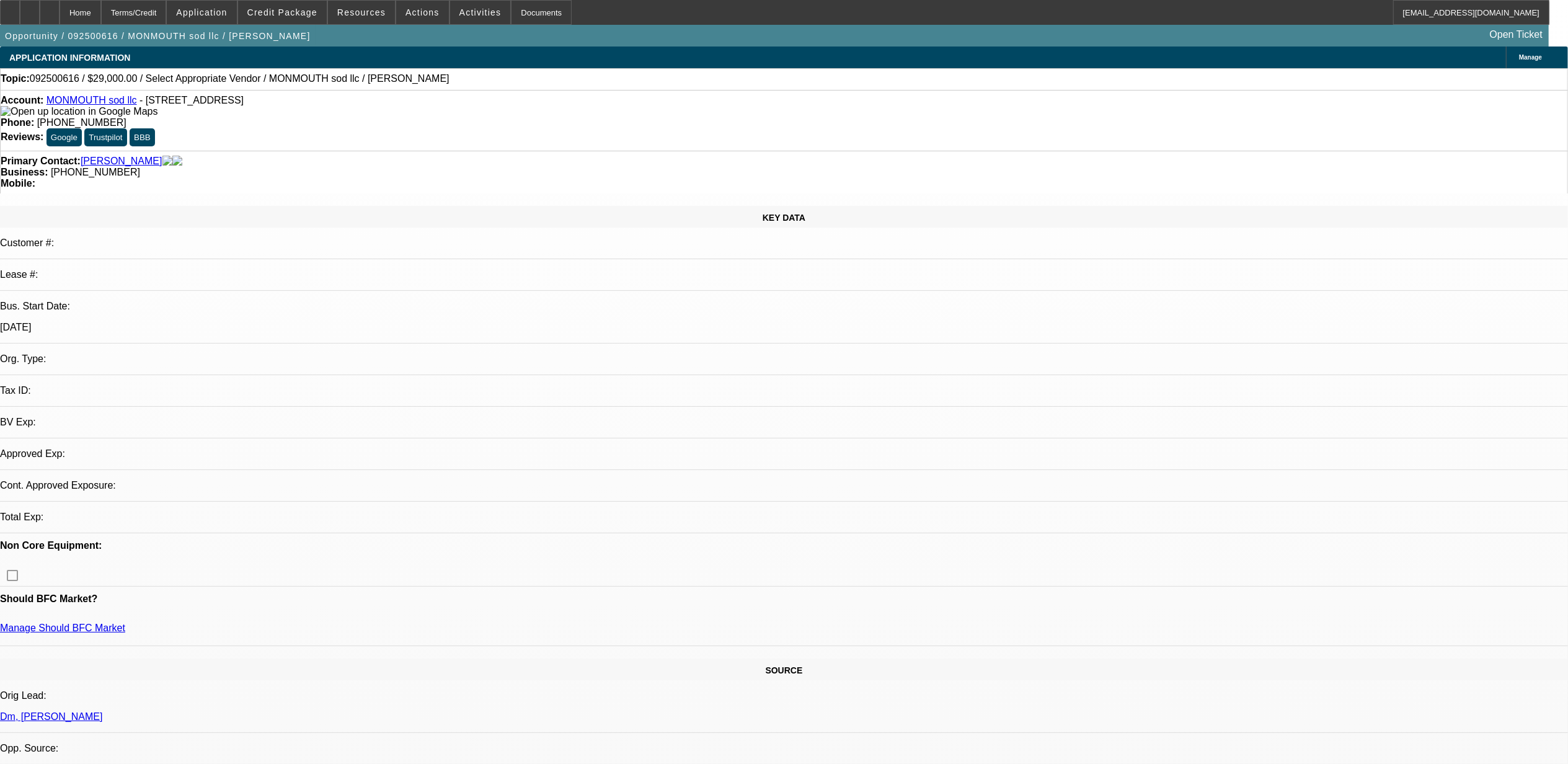
select select "0"
select select "2"
select select "0.1"
select select "4"
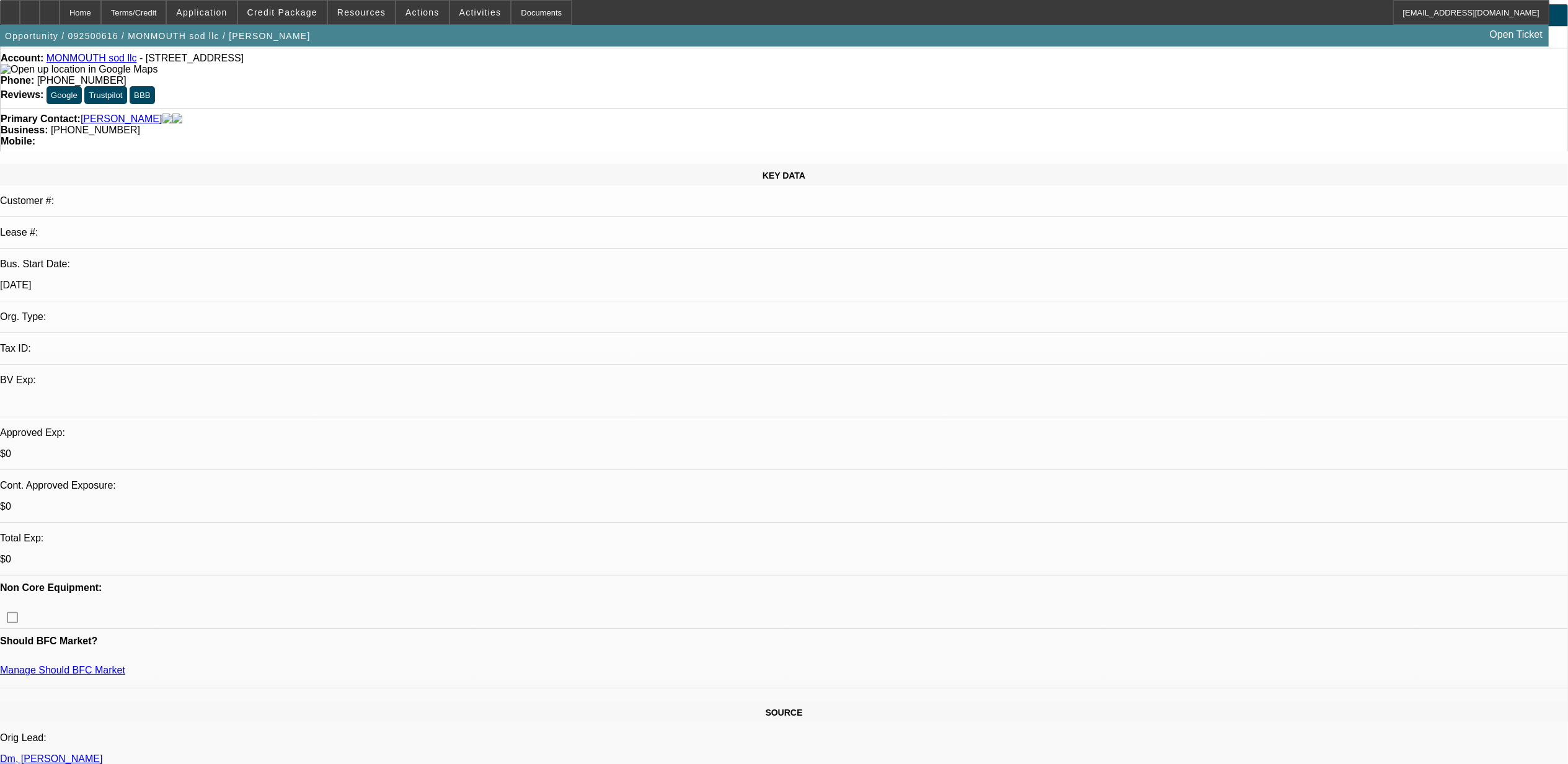
scroll to position [82, 0]
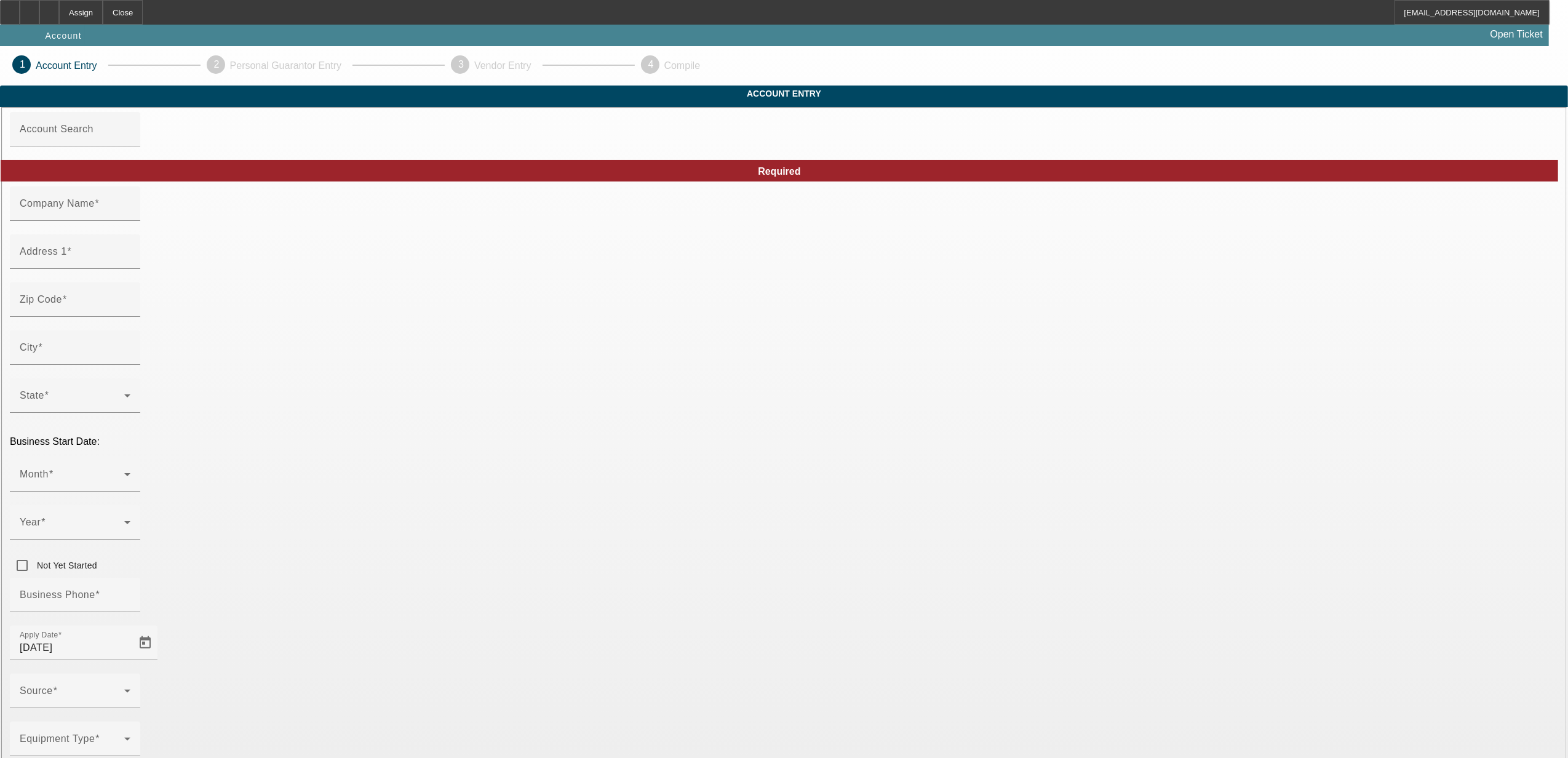
type input "[DATE]"
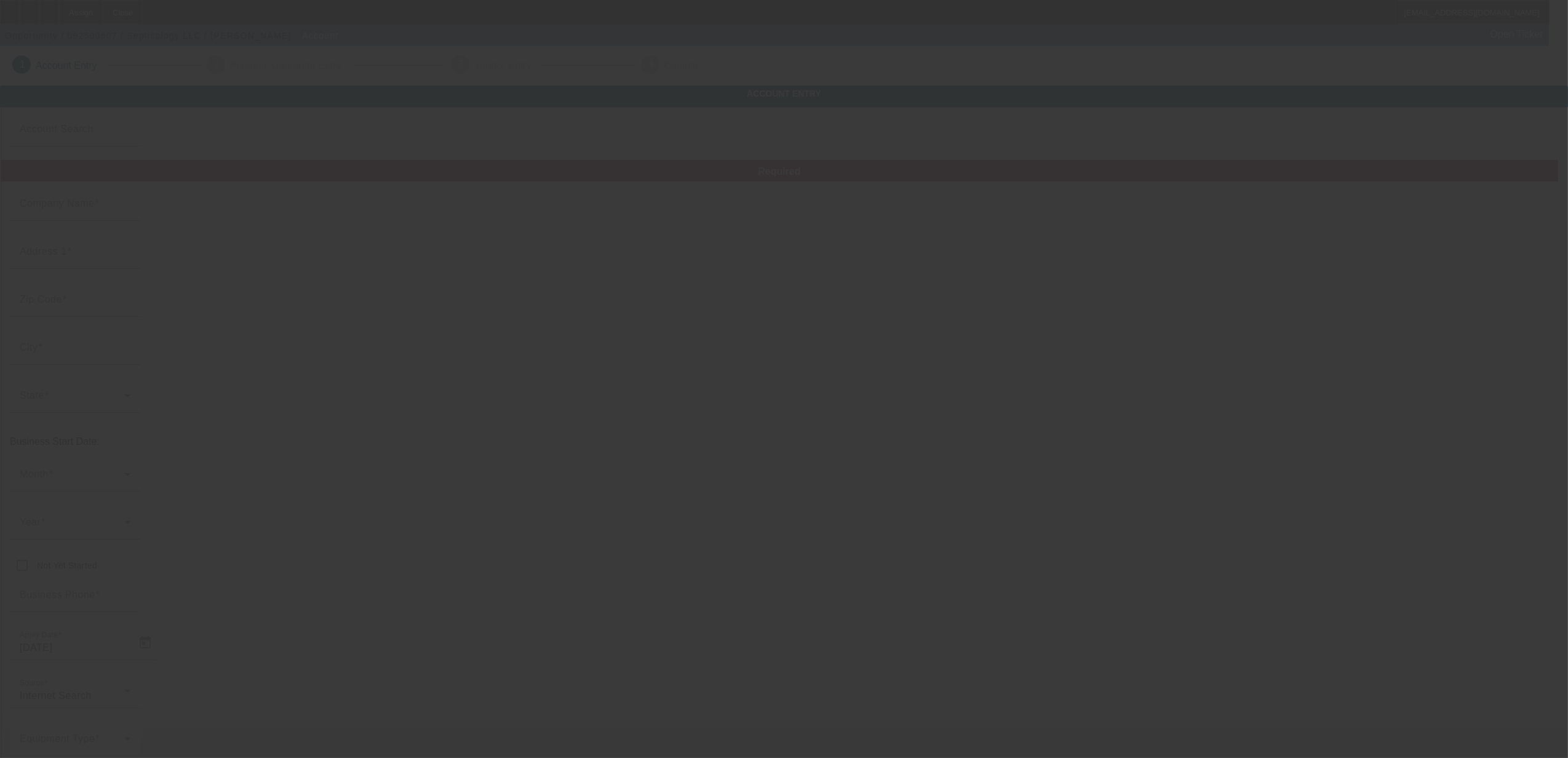
type input "Septicology LLC"
type input "47D Plantation Rd"
type input "06016"
type input "Broad Brook"
type input "[PHONE_NUMBER]"
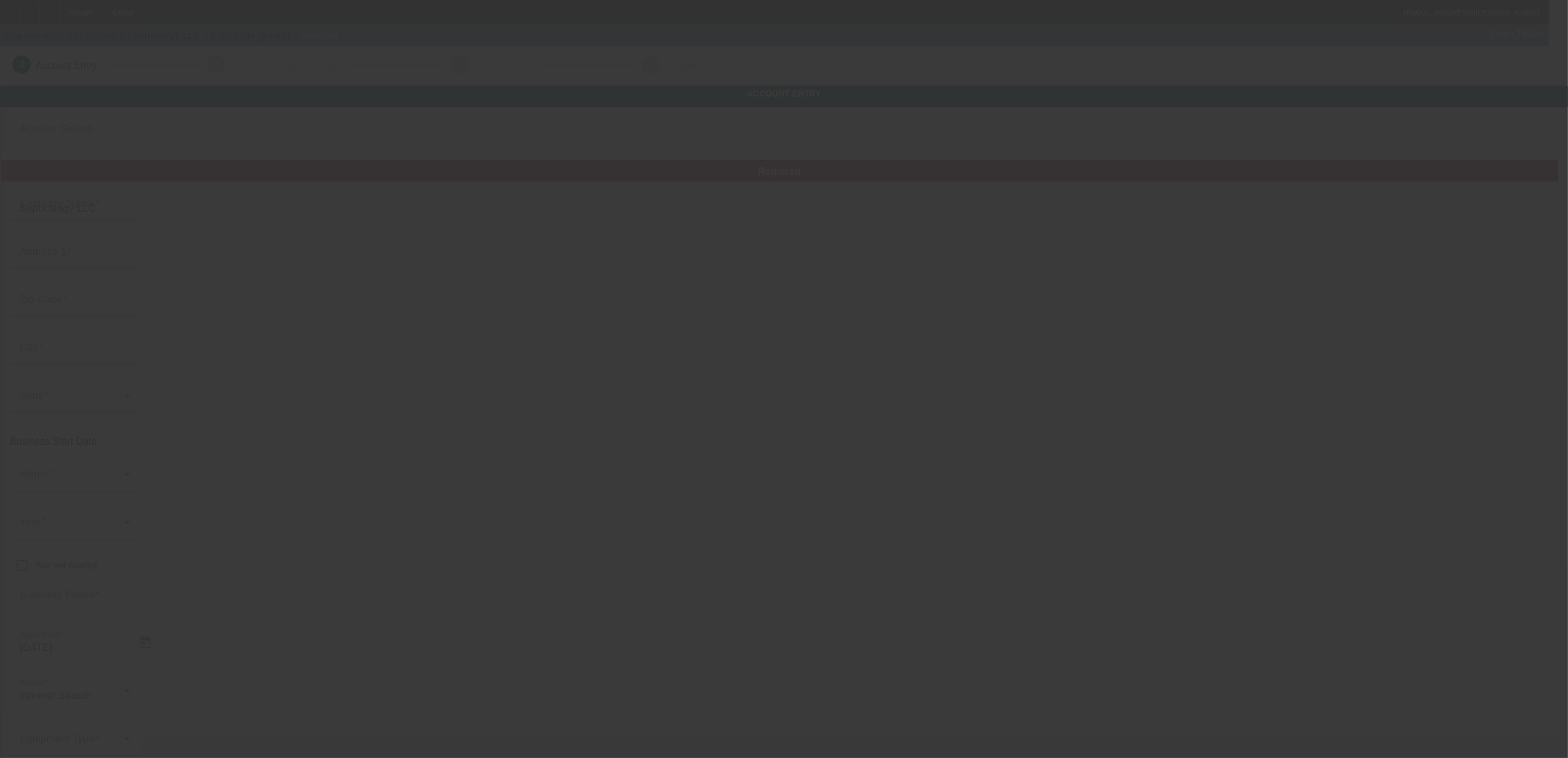
type input "[PERSON_NAME][EMAIL_ADDRESS][DOMAIN_NAME]"
type input "[US_EMPLOYER_IDENTIFICATION_NUMBER]"
type input "[URL][DOMAIN_NAME]"
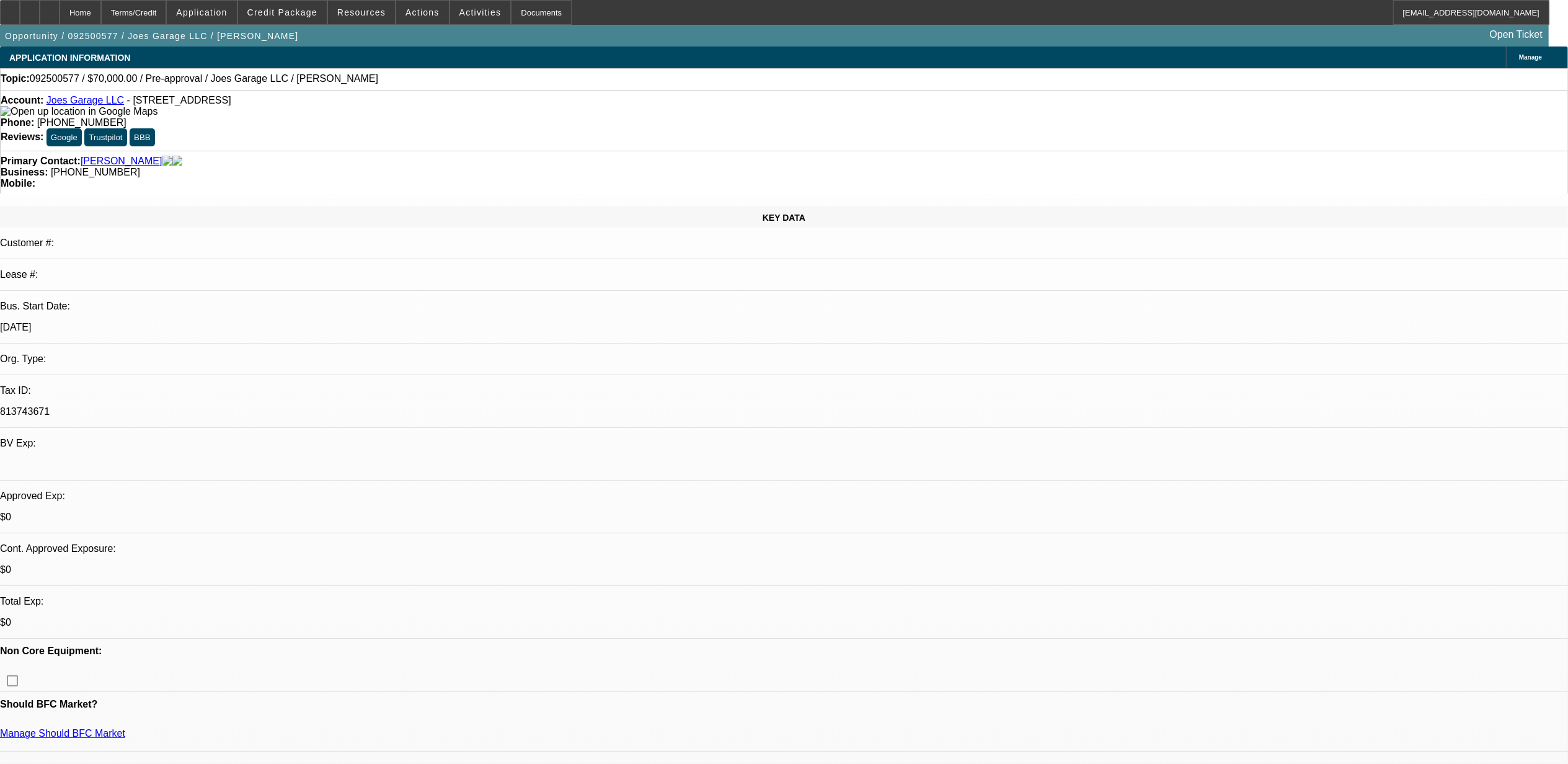
select select "0"
select select "2"
select select "0.1"
select select "4"
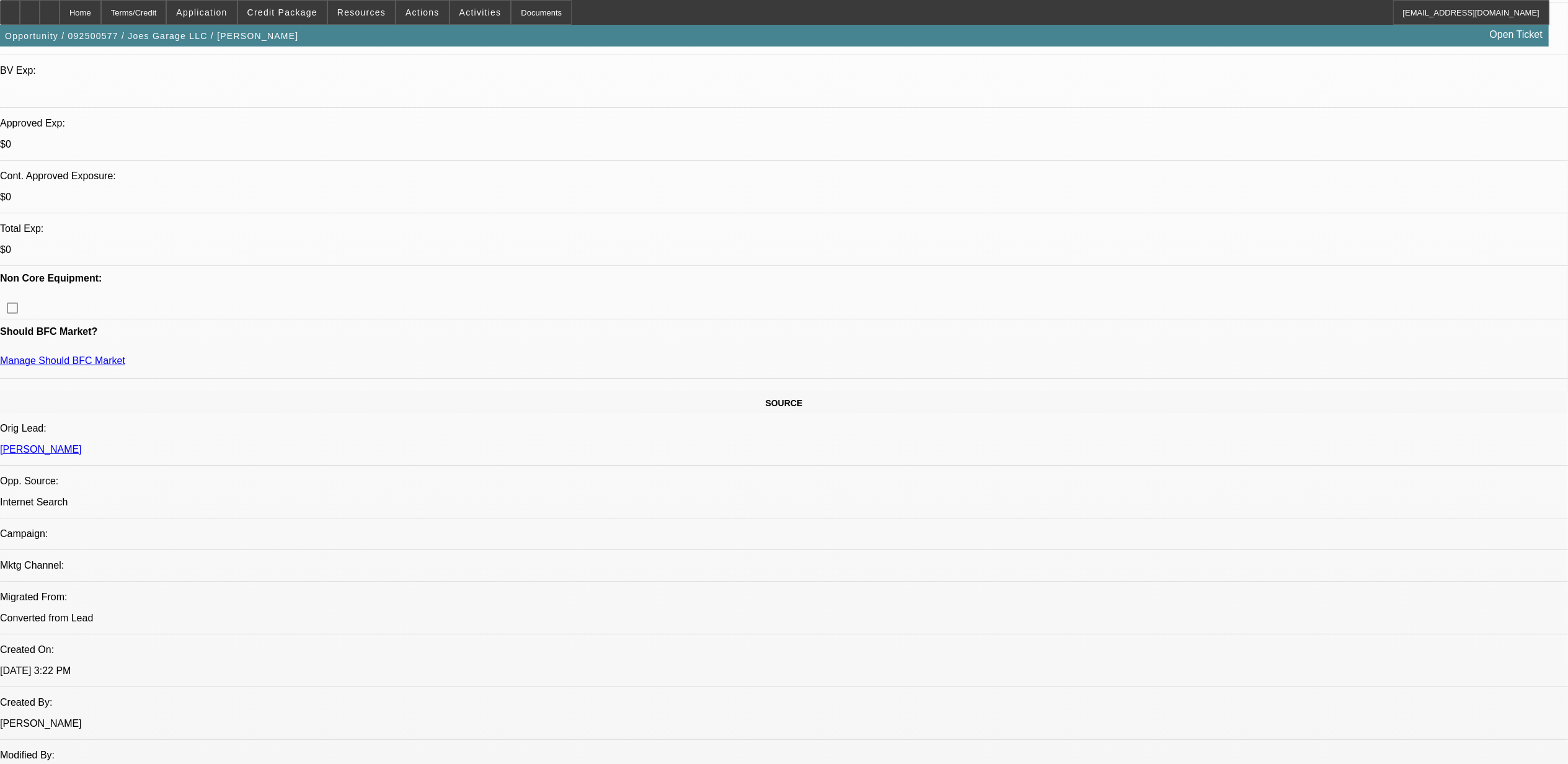
scroll to position [413, 0]
